Goal: Task Accomplishment & Management: Complete application form

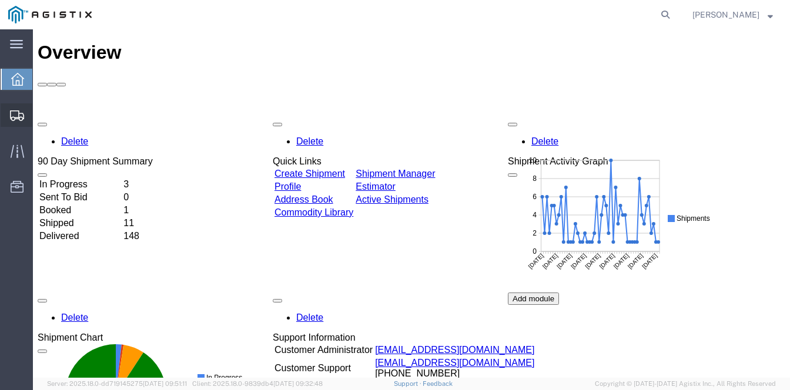
click at [0, 0] on span "Create Shipment" at bounding box center [0, 0] width 0 height 0
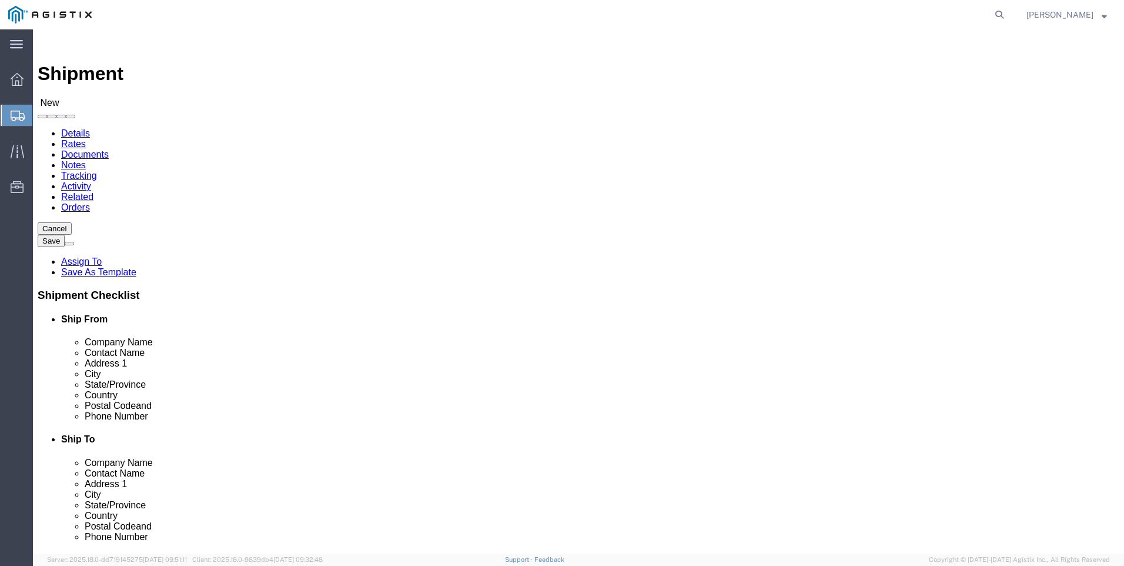
select select
click select "Select PG&E Valmont Industries Inc"
select select "9596"
click select "Select PG&E Valmont Industries Inc"
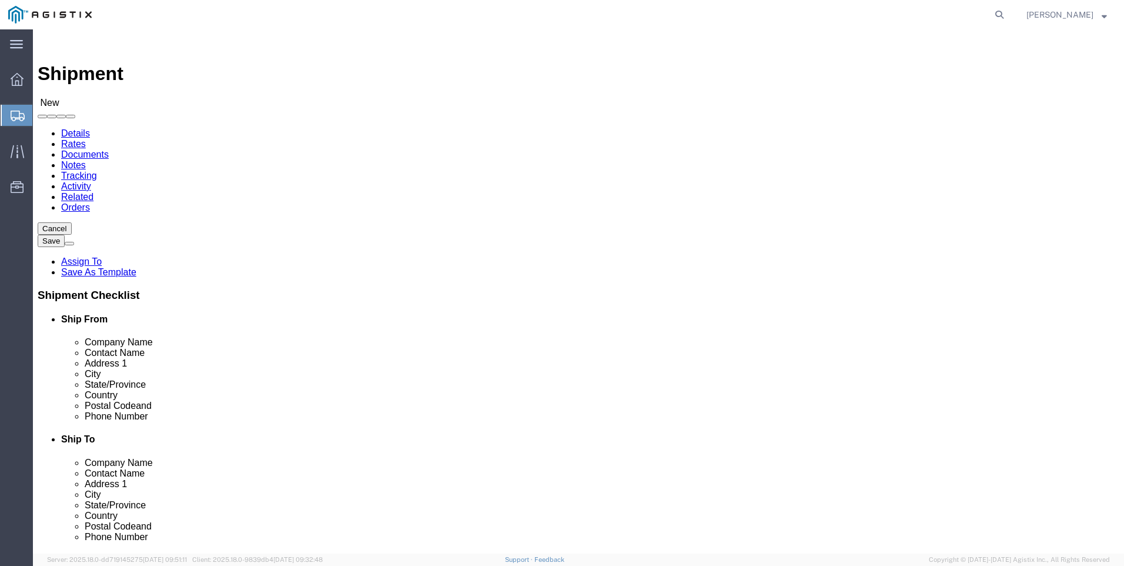
select select
click select "Select All Others [GEOGRAPHIC_DATA] [GEOGRAPHIC_DATA] [GEOGRAPHIC_DATA] [GEOGRA…"
select select "23082"
click select "Select All Others [GEOGRAPHIC_DATA] [GEOGRAPHIC_DATA] [GEOGRAPHIC_DATA] [GEOGRA…"
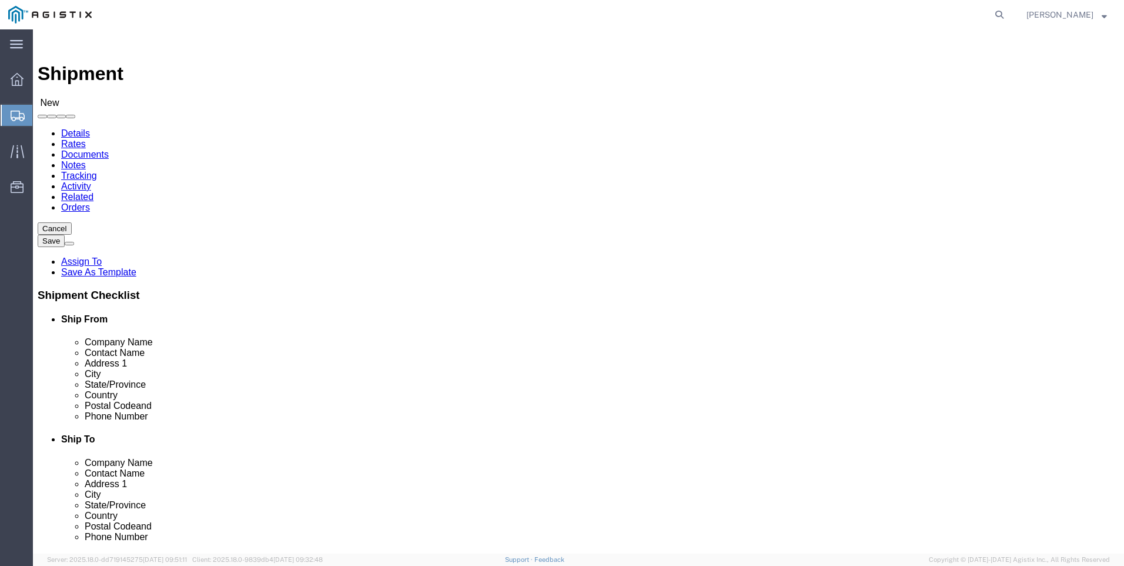
click input "text"
type input "CLAREMORE"
select select "OK"
type input "CLAREMORE"
click input "text"
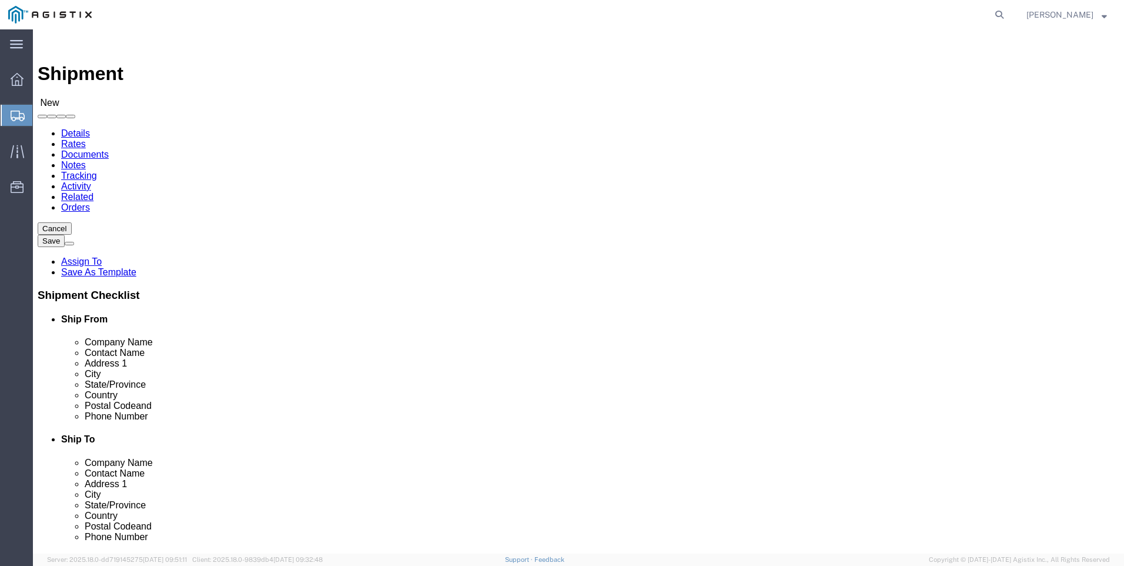
type input "[GEOGRAPHIC_DATA]"
select select "CA"
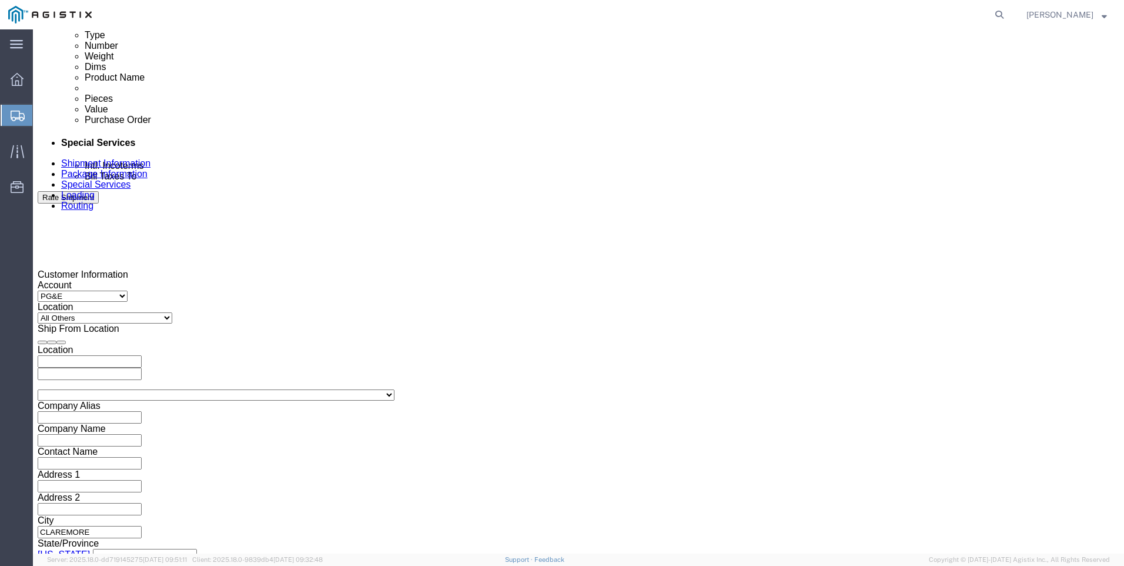
scroll to position [647, 0]
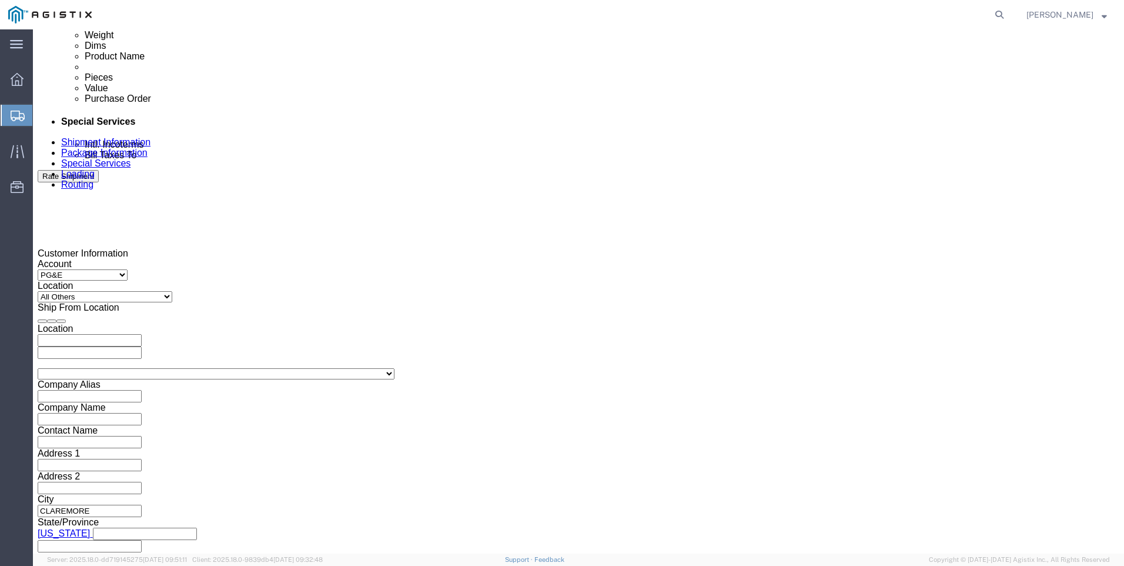
type input "[GEOGRAPHIC_DATA]"
click div "Pickup Close Date Pickup Close Time Pickup Close Date and Time [DATE] 5:00 PM"
click div "[DATE] 5:00 PM"
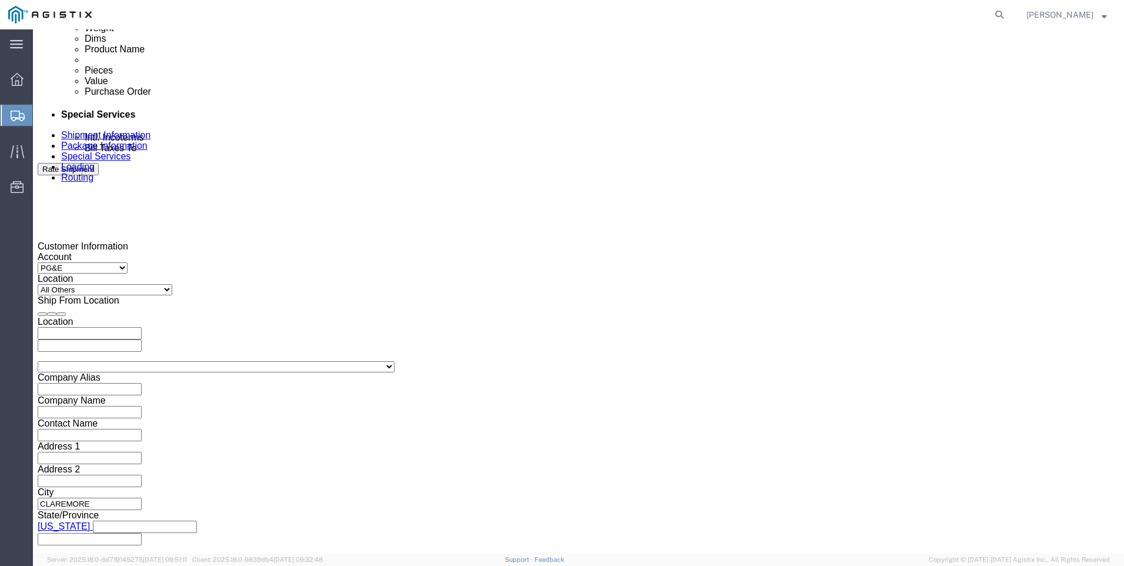
drag, startPoint x: 356, startPoint y: 517, endPoint x: 391, endPoint y: 489, distance: 45.2
click button "Apply"
click div
drag, startPoint x: 583, startPoint y: 513, endPoint x: 616, endPoint y: 477, distance: 49.5
click button "Apply"
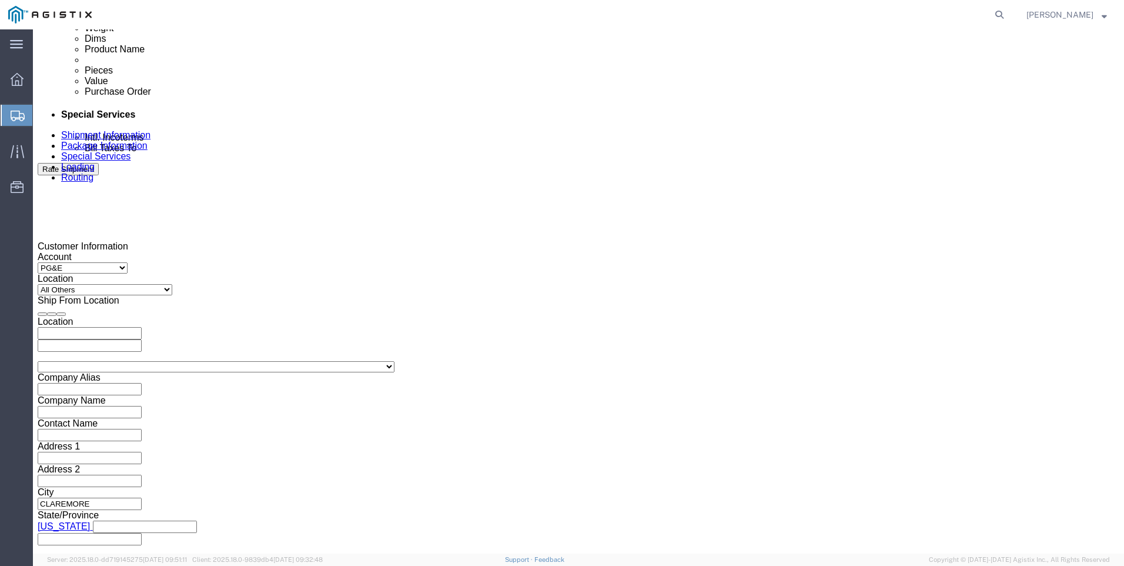
click div
click button "Apply"
click input "text"
type input "3501396717"
click select "Select Account Type Activity ID Airline Appointment Number ASN Batch Request # …"
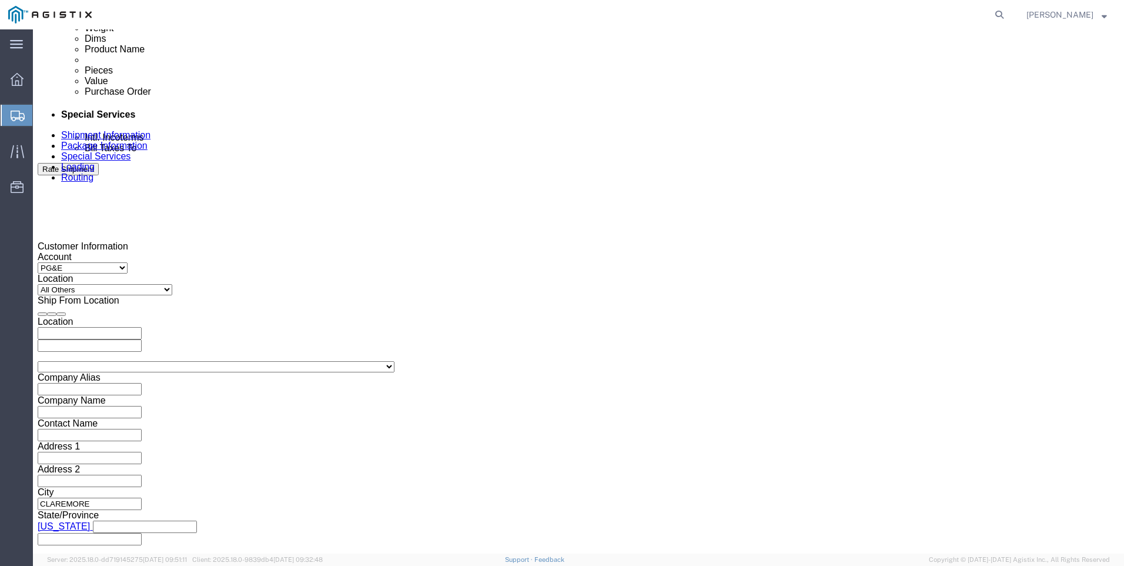
select select "BOL"
click select "Select Account Type Activity ID Airline Appointment Number ASN Batch Request # …"
click input "text"
type input "900247712"
select select "JOBNUM"
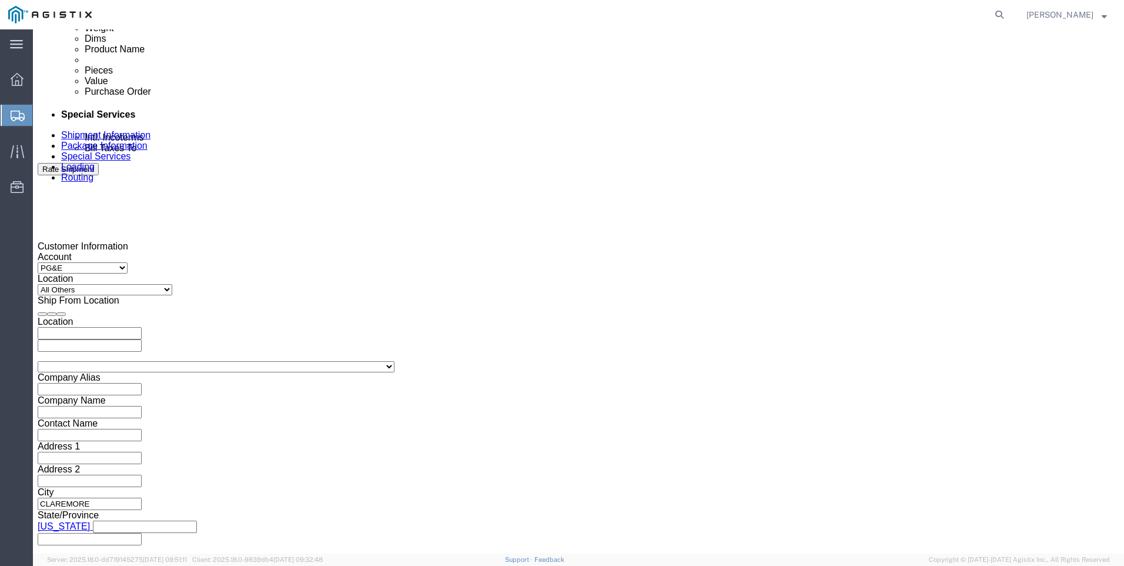
type input "643548-1-1"
click div "900247712"
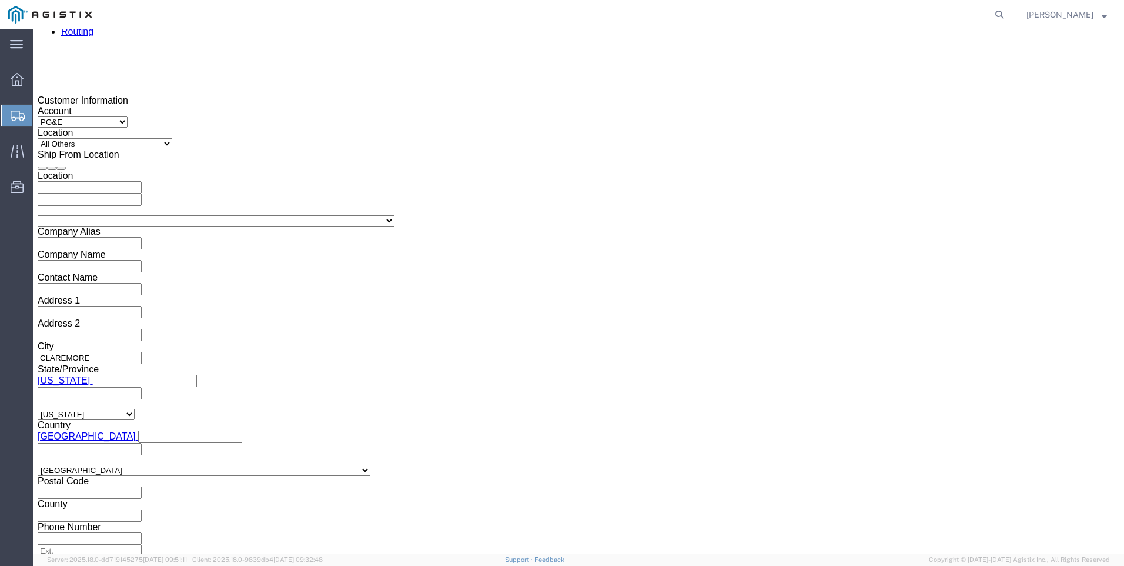
scroll to position [831, 0]
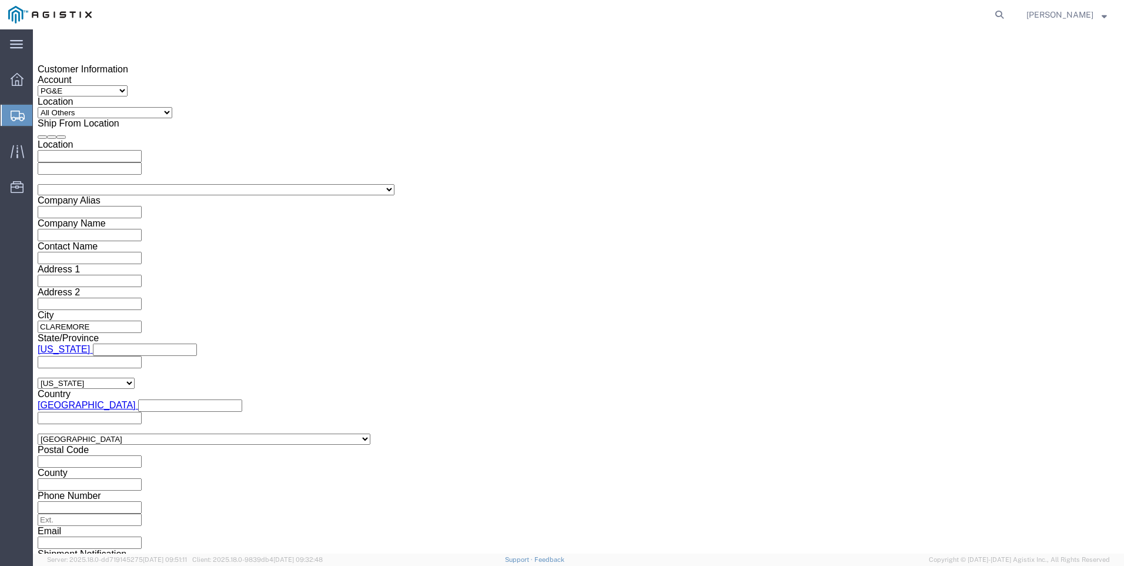
click button "Continue"
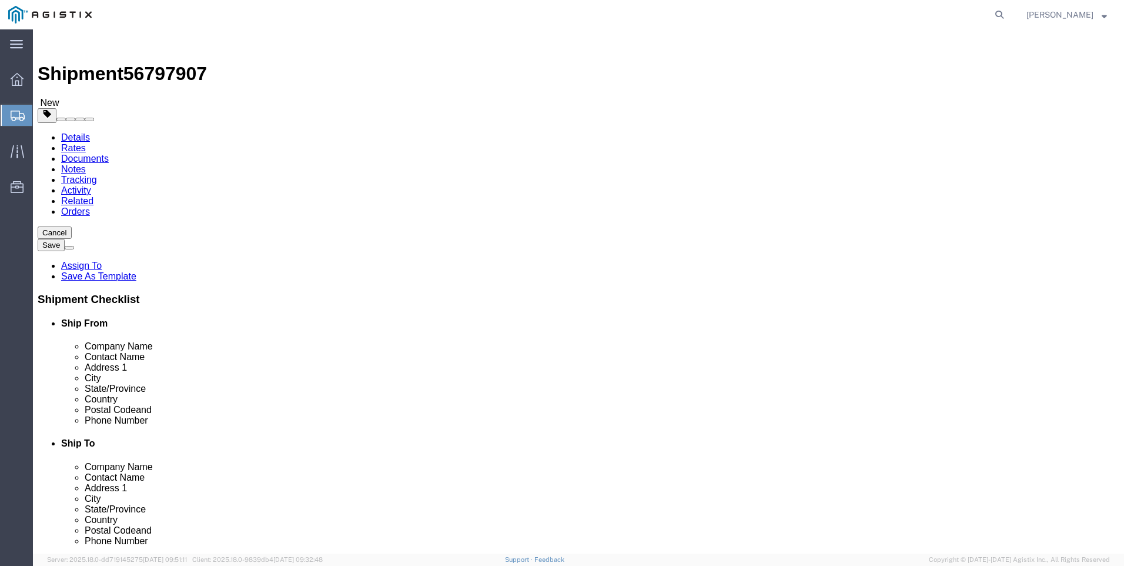
click select "Select Bulk Bundle(s) Cardboard Box(es) Carton(s) Crate(s) Drum(s) (Fiberboard)…"
select select "NKCR"
click select "Select Bulk Bundle(s) Cardboard Box(es) Carton(s) Crate(s) Drum(s) (Fiberboard)…"
click input "text"
type input "40"
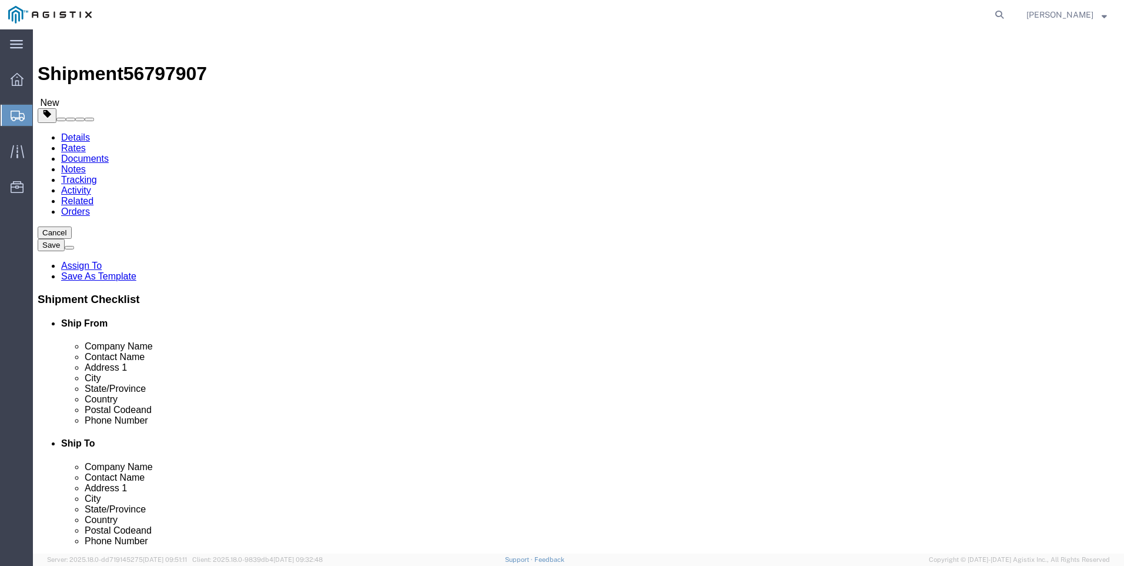
click select "Select cm ft in"
select select "FT"
click select "Select cm ft in"
click input "40"
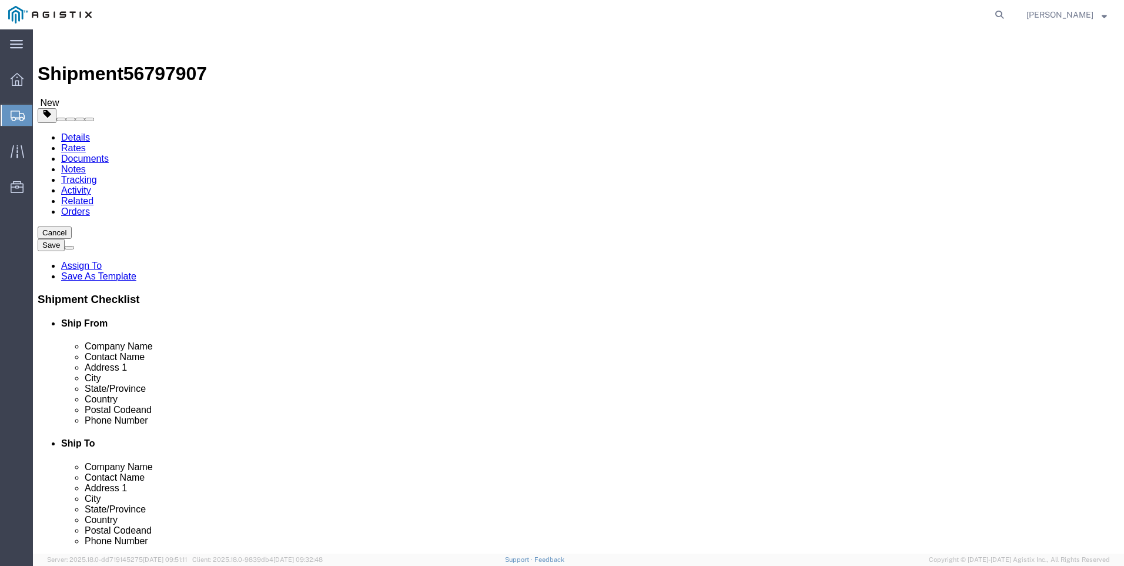
click input "40"
type input "40"
type input "8"
click input "0.00"
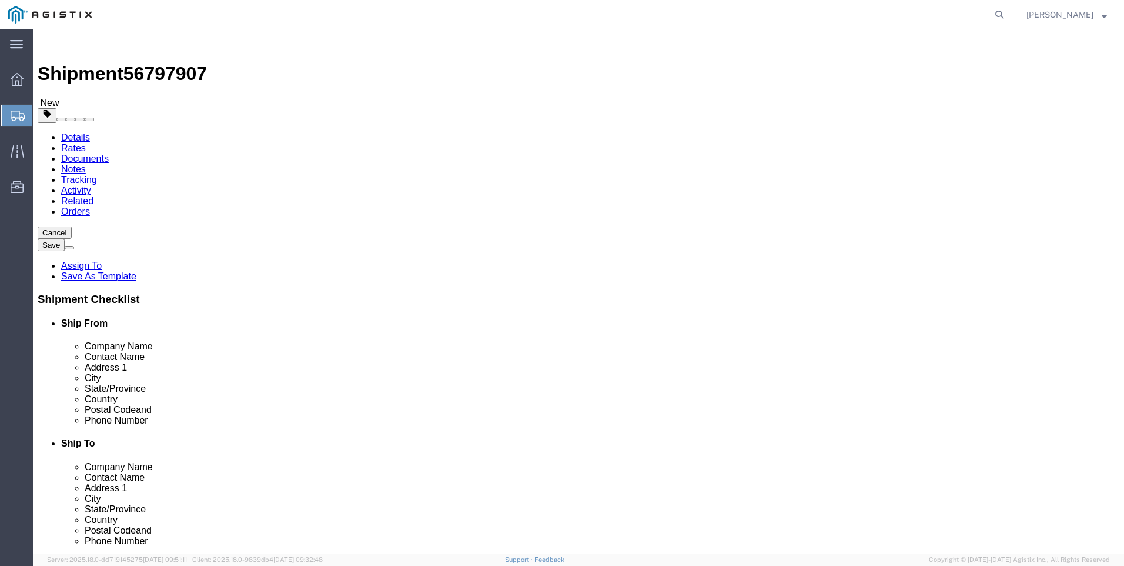
click input "0.00"
type input "16215"
click link "Add Content"
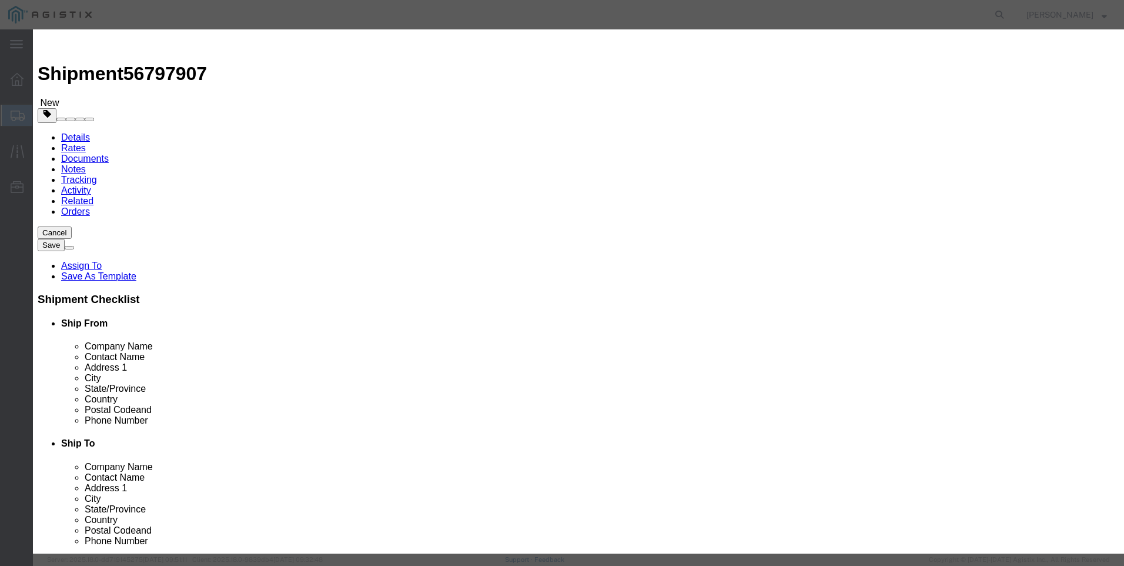
click input "text"
type input "utility poles"
type input "33"
click input "text"
type input "1"
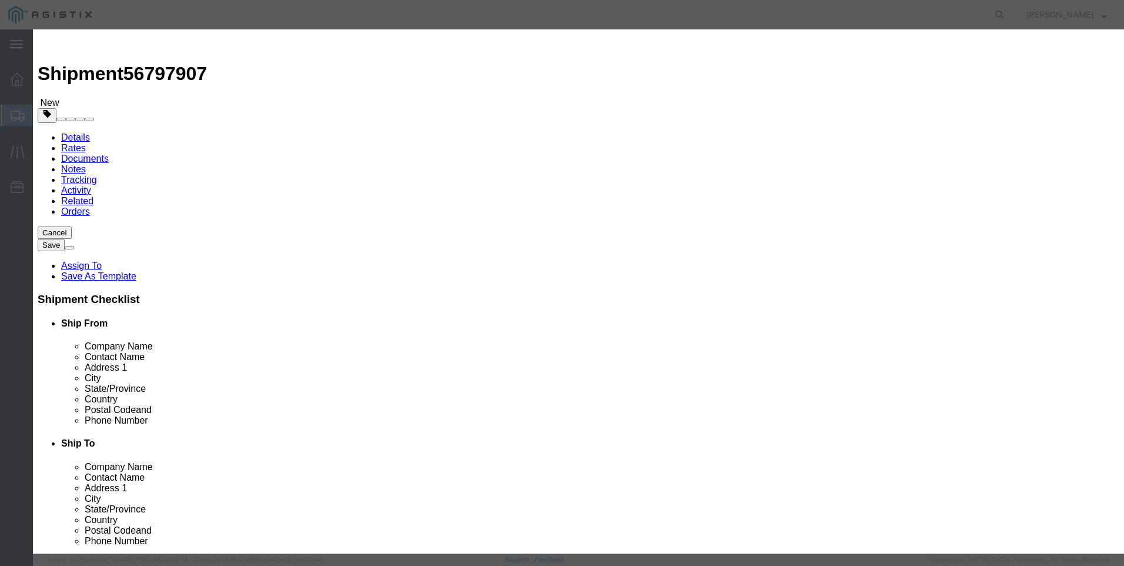
click select "Select 50 55 60 65 70 85 92.5 100 125 175 250 300 400"
select select "50"
click select "Select 50 55 60 65 70 85 92.5 100 125 175 250 300 400"
click button "Save & Close"
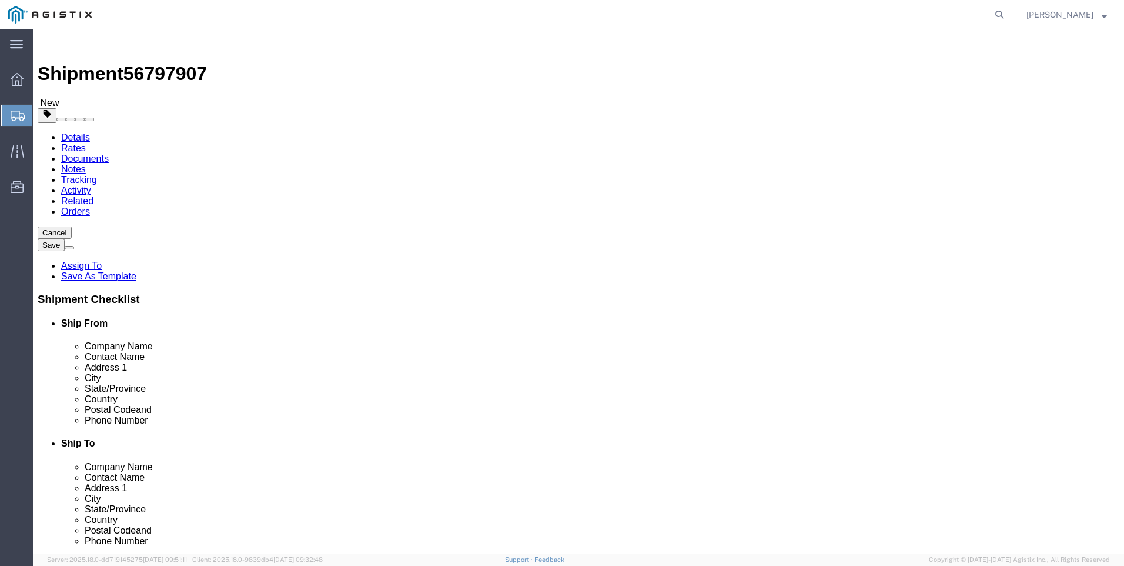
click button "Rate Shipment"
